Goal: Connect with others: Establish contact or relationships with other users

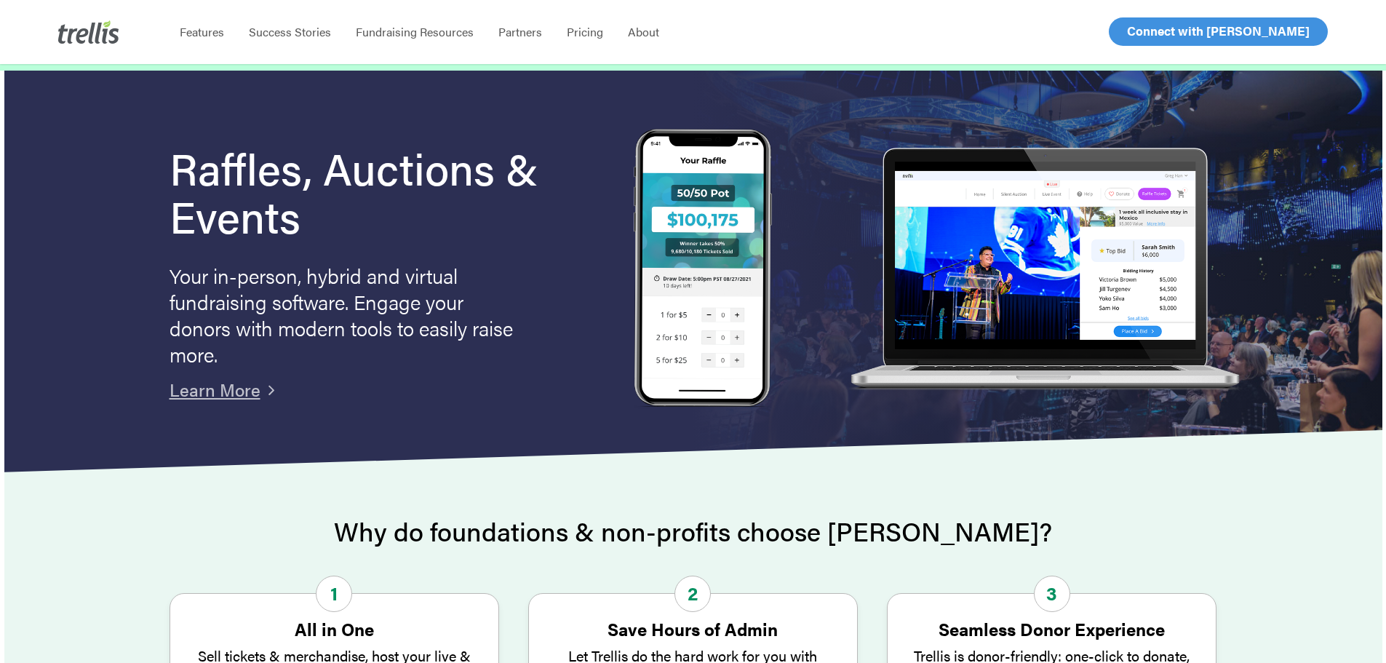
scroll to position [73, 0]
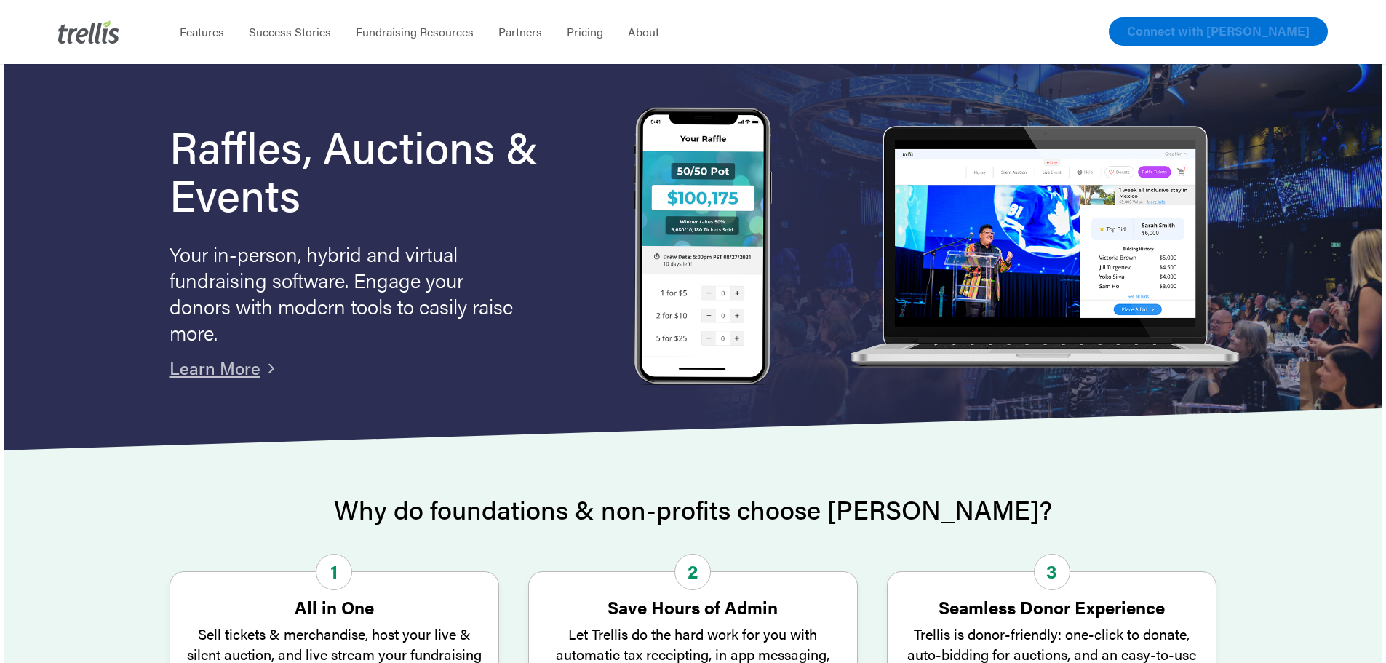
click at [1223, 28] on span "Connect with [PERSON_NAME]" at bounding box center [1218, 30] width 183 height 17
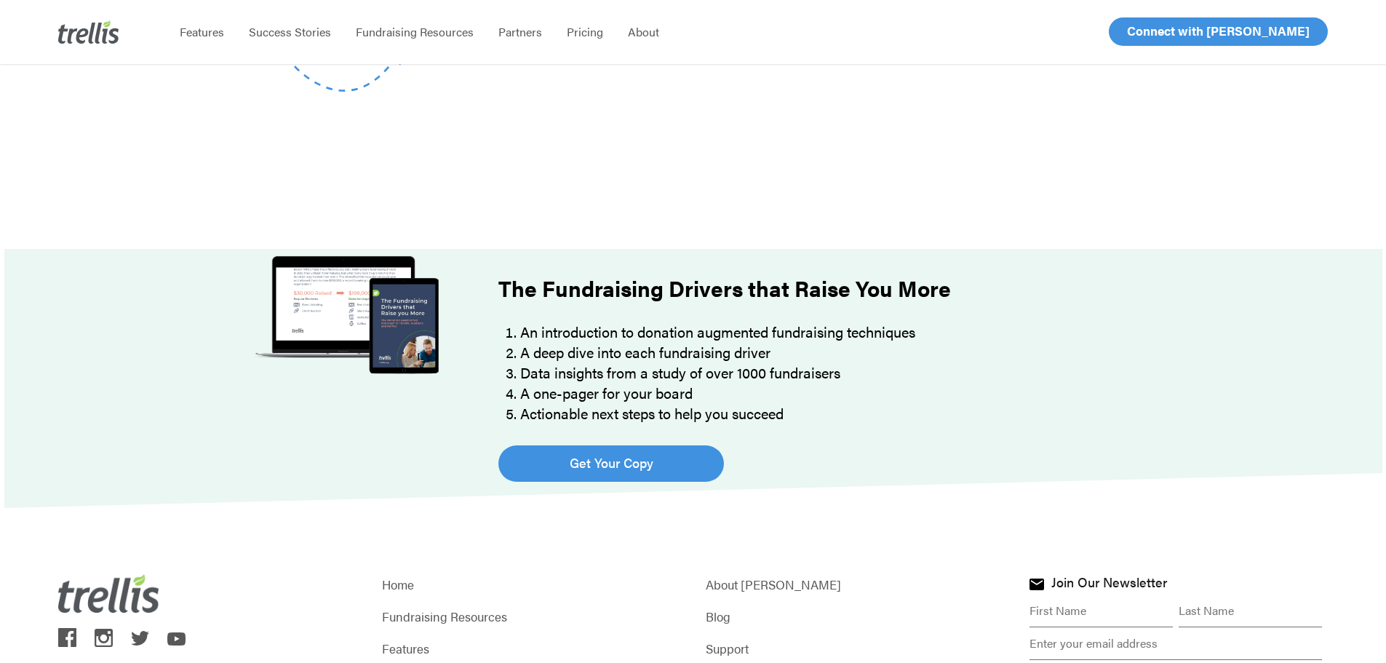
scroll to position [946, 0]
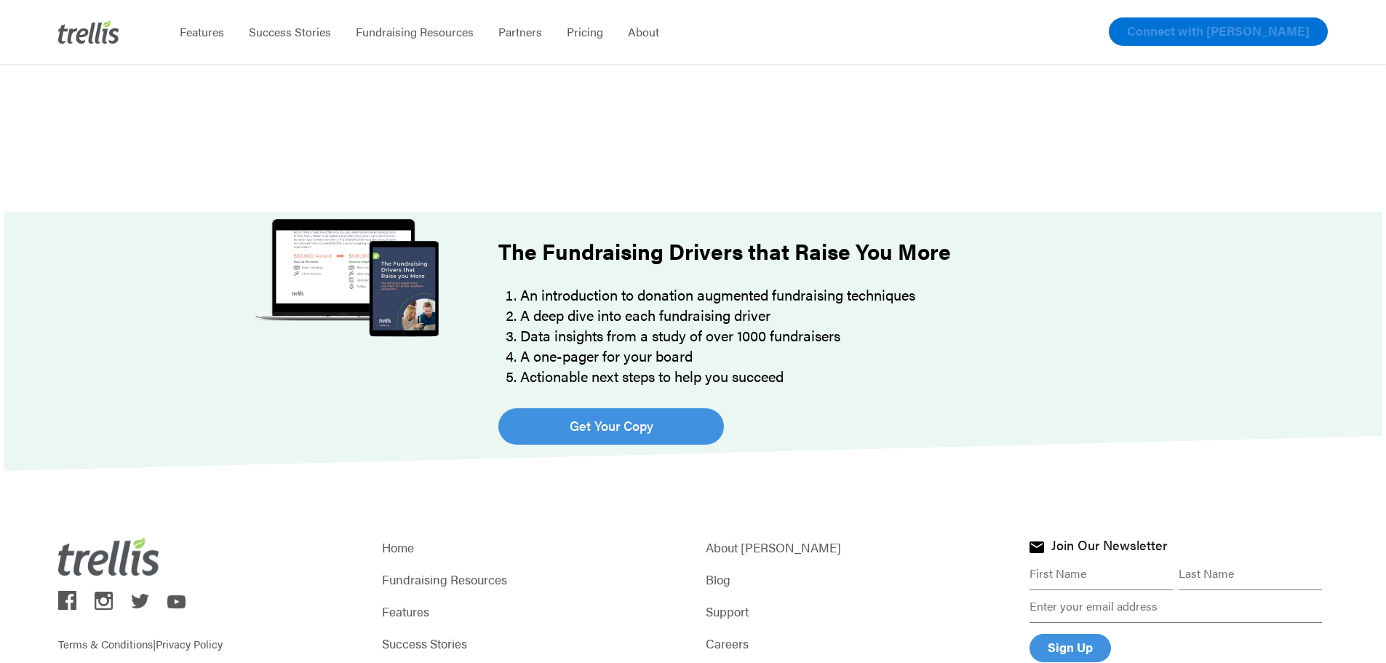
click at [1204, 37] on span "Connect with [PERSON_NAME]" at bounding box center [1218, 30] width 183 height 17
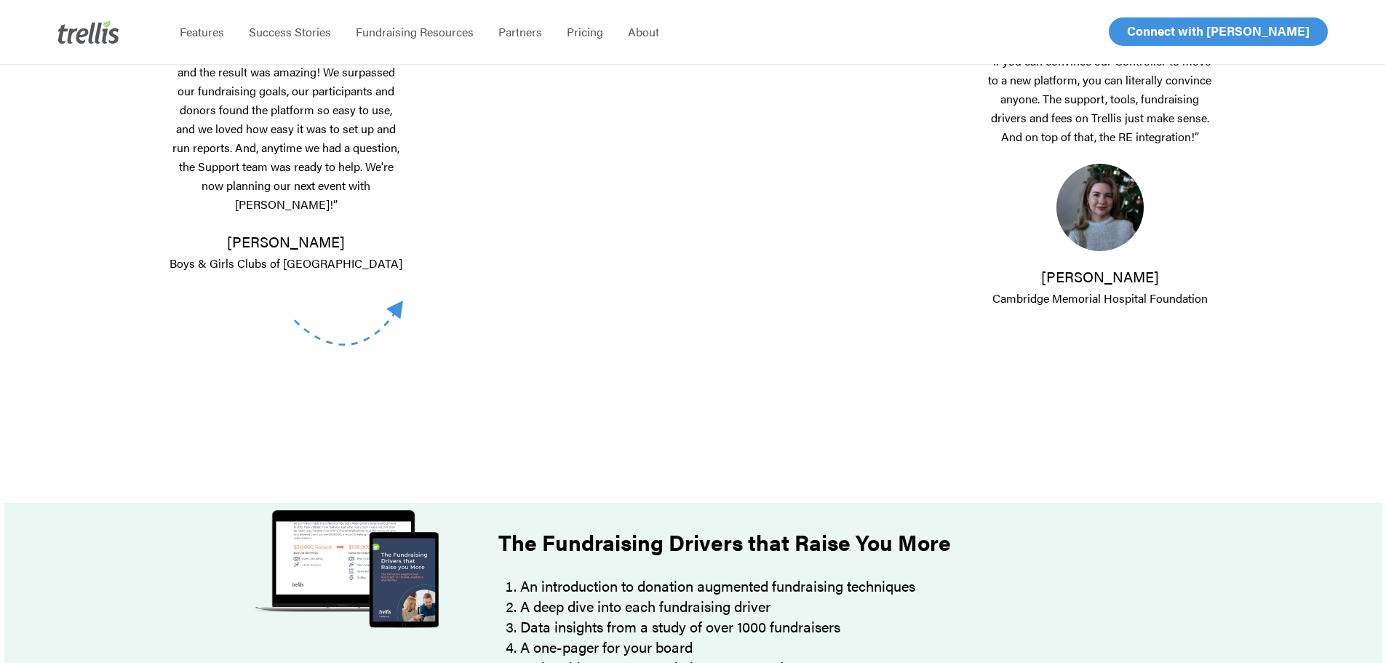
scroll to position [202, 0]
